Goal: Transaction & Acquisition: Purchase product/service

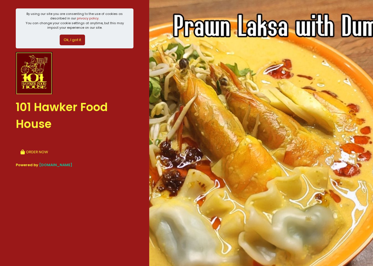
click at [40, 151] on button "ORDER NOW" at bounding box center [34, 152] width 37 height 14
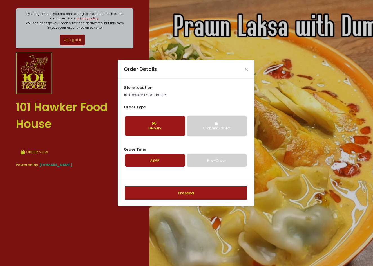
click at [152, 102] on div "store location 101 Hawker Food House Order Type Delivery Click and Collect Orde…" at bounding box center [186, 129] width 136 height 101
click at [140, 107] on span "Order Type" at bounding box center [135, 106] width 22 height 5
click at [153, 93] on p "101 Hawker Food House" at bounding box center [186, 95] width 124 height 6
click at [153, 83] on div "store location 101 Hawker Food House Order Type Delivery Click and Collect Orde…" at bounding box center [186, 129] width 136 height 101
click at [158, 122] on button "Delivery" at bounding box center [155, 126] width 60 height 20
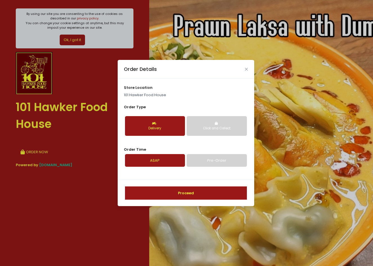
click at [160, 159] on link "ASAP" at bounding box center [155, 160] width 60 height 13
click at [168, 126] on div "Delivery" at bounding box center [155, 128] width 52 height 5
click at [189, 192] on button "Proceed" at bounding box center [186, 194] width 122 height 14
